Goal: Task Accomplishment & Management: Complete application form

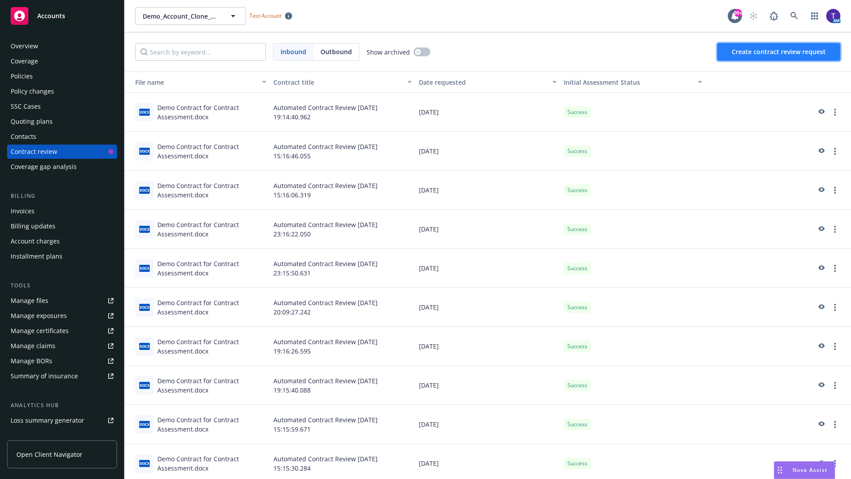
click at [779, 52] on span "Create contract review request" at bounding box center [779, 51] width 94 height 8
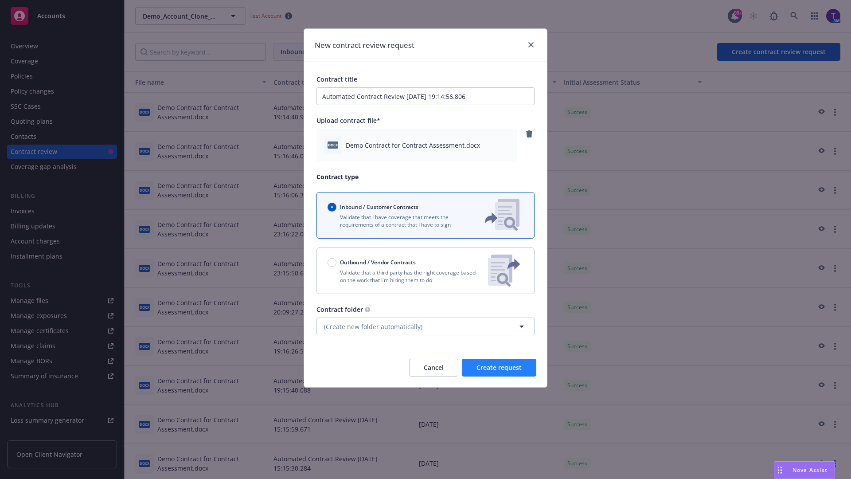
type input "Automated Contract Review [DATE] 19:14:56.806"
click at [499, 367] on span "Create request" at bounding box center [498, 367] width 45 height 8
